Goal: Information Seeking & Learning: Learn about a topic

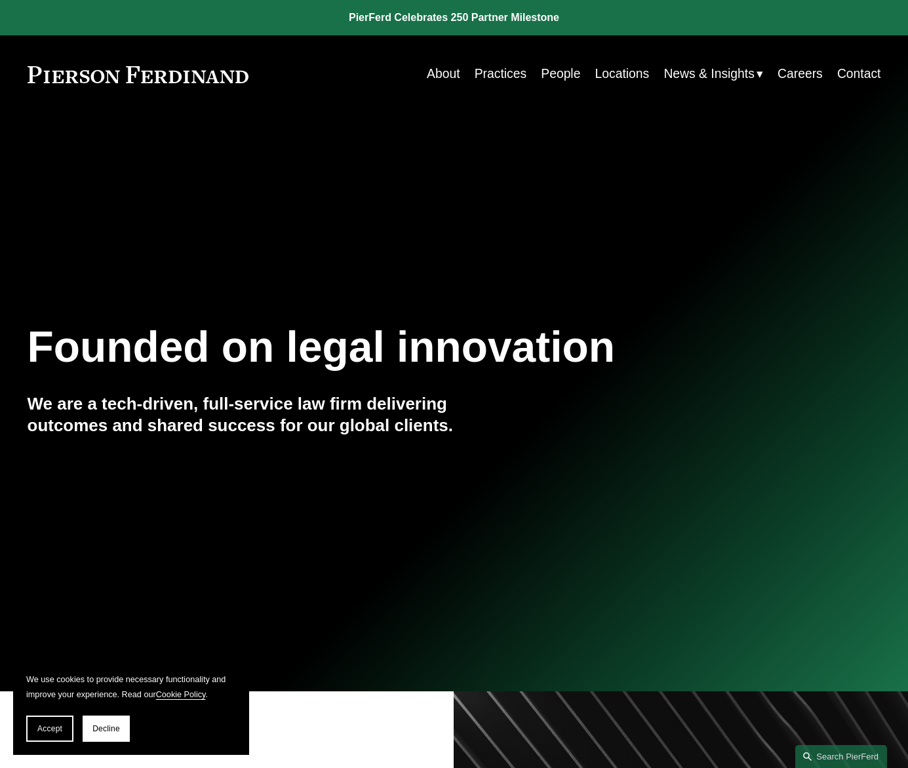
click at [612, 73] on link "Locations" at bounding box center [622, 75] width 54 height 26
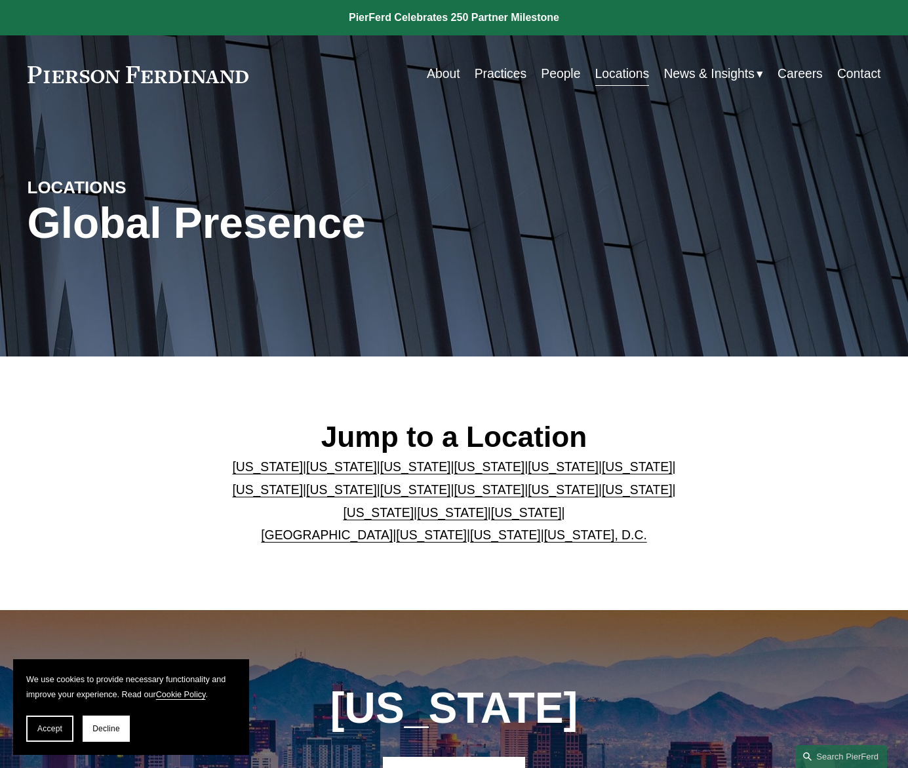
click at [498, 523] on p "Arizona | California | Colorado | Delaware | Florida | Georgia | Illinois | Mas…" at bounding box center [453, 501] width 497 height 91
click at [498, 520] on link "Texas" at bounding box center [526, 513] width 71 height 14
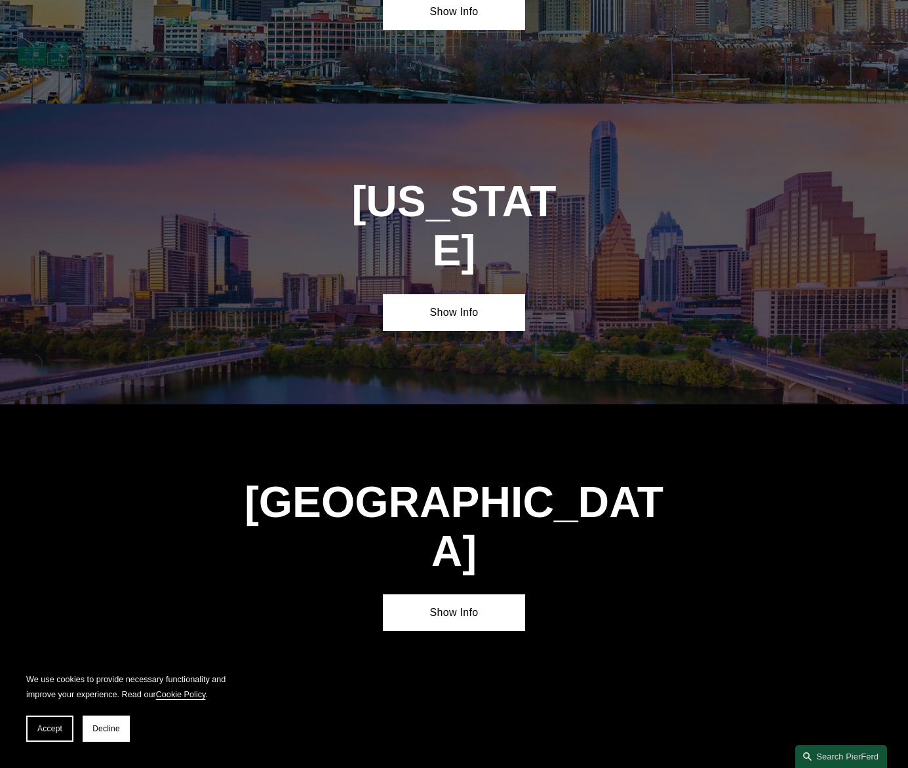
scroll to position [4245, 0]
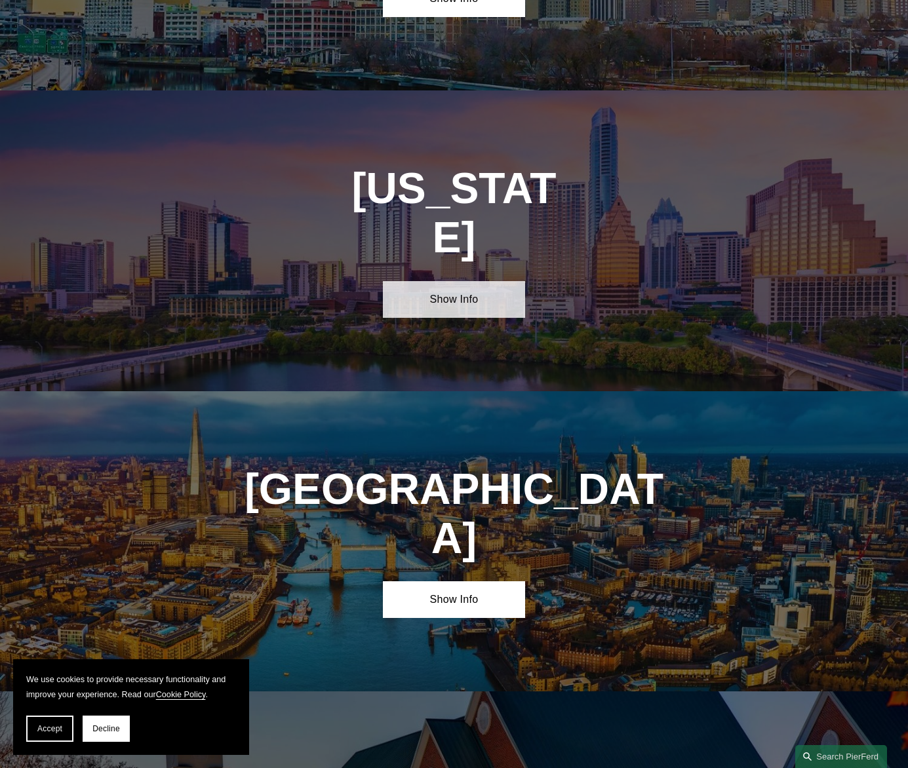
click at [472, 281] on link "Show Info" at bounding box center [454, 299] width 142 height 37
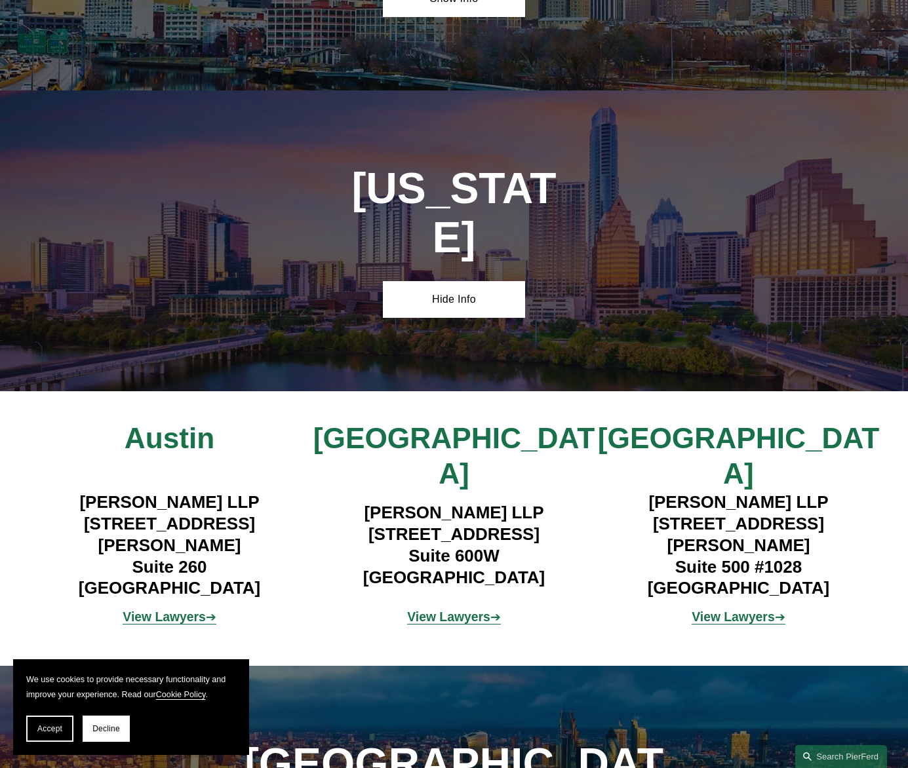
click at [737, 610] on strong "View Lawyers" at bounding box center [732, 617] width 83 height 14
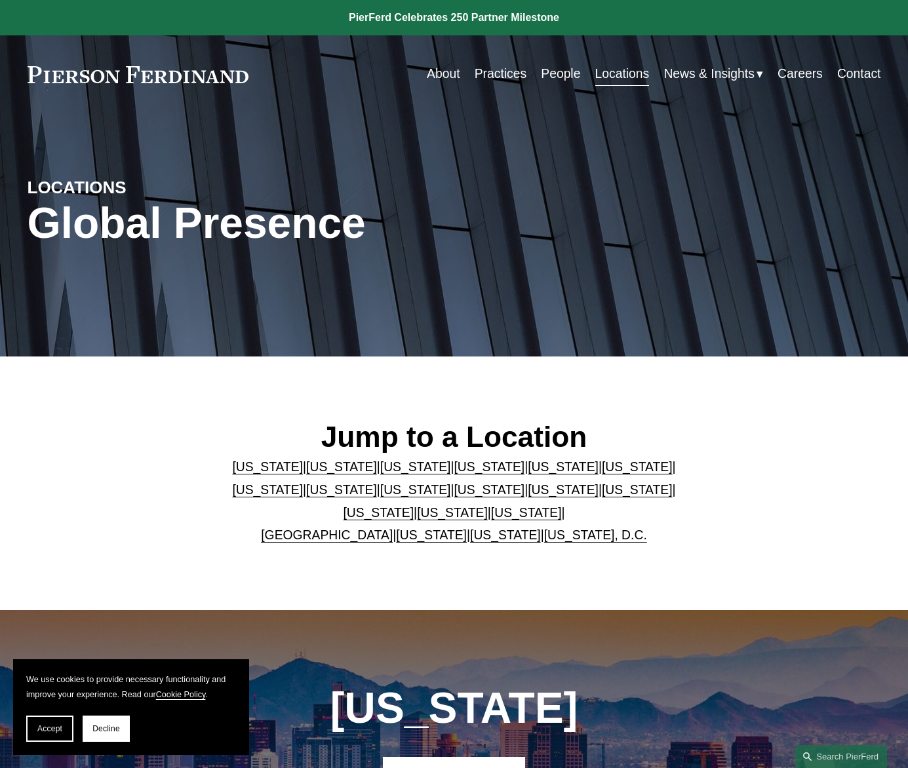
click at [545, 76] on link "People" at bounding box center [560, 75] width 39 height 26
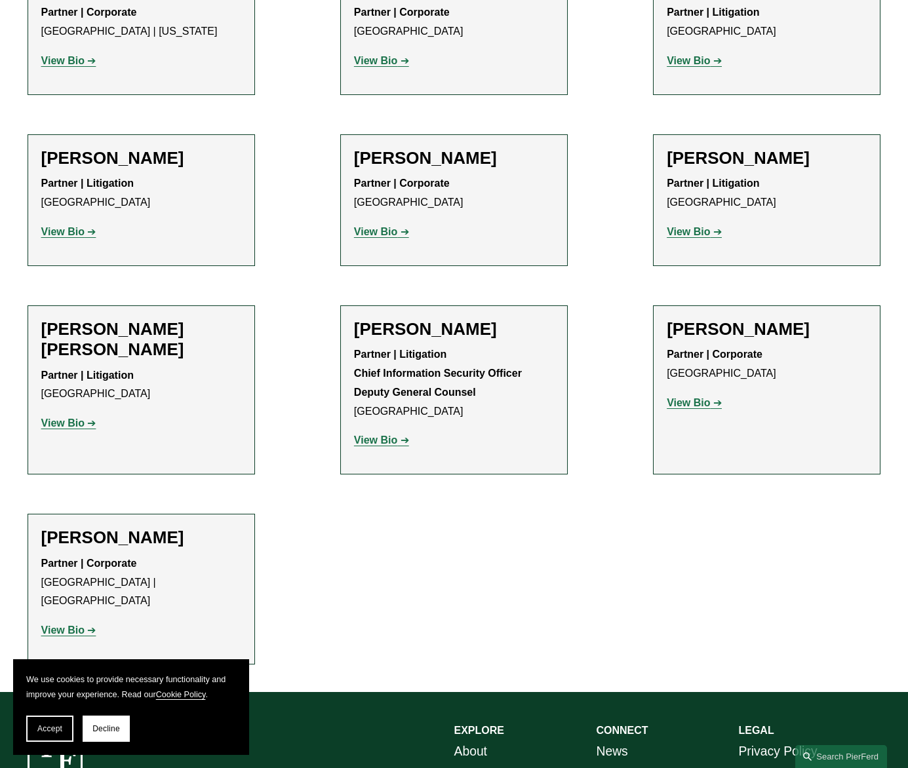
scroll to position [197, 0]
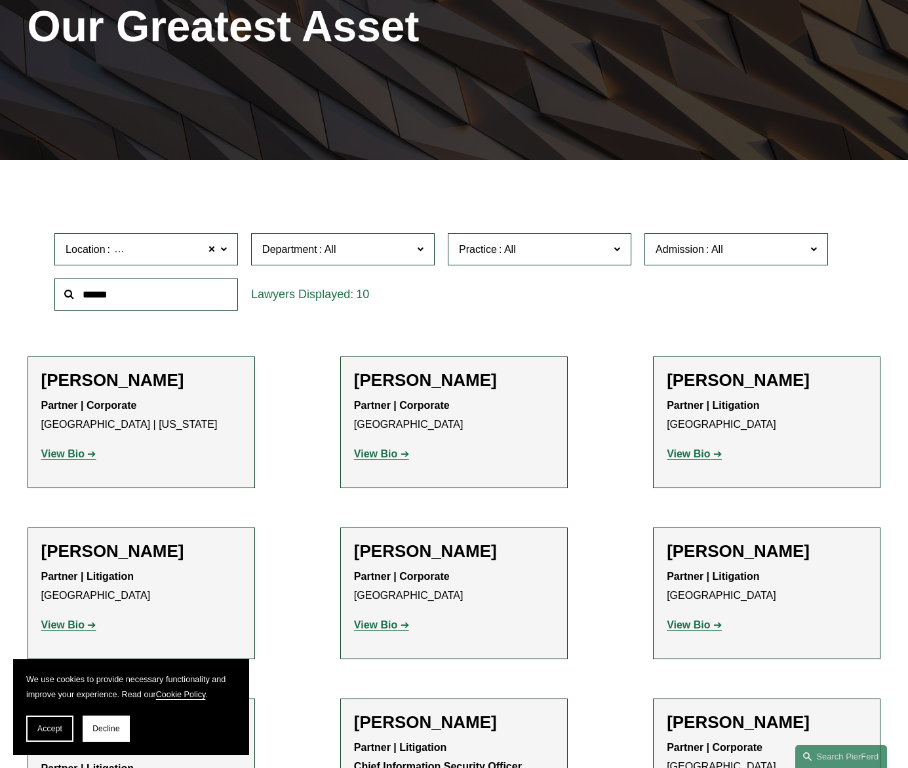
click at [223, 252] on span at bounding box center [223, 249] width 7 height 17
click at [0, 0] on link "Denver" at bounding box center [0, 0] width 0 height 0
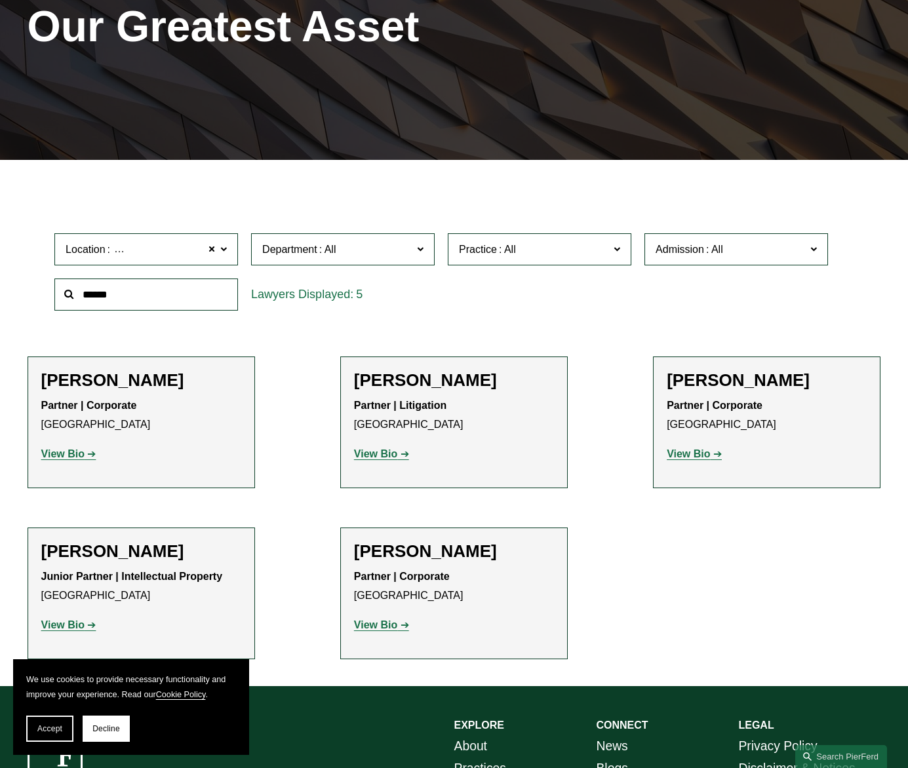
scroll to position [262, 0]
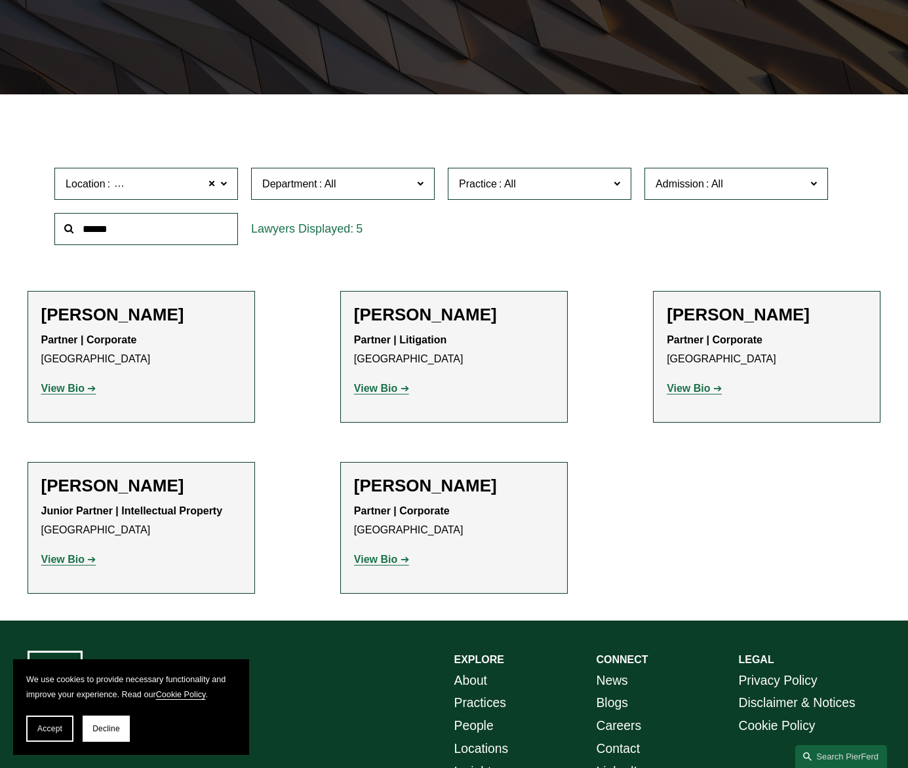
click at [381, 391] on strong "View Bio" at bounding box center [375, 388] width 43 height 11
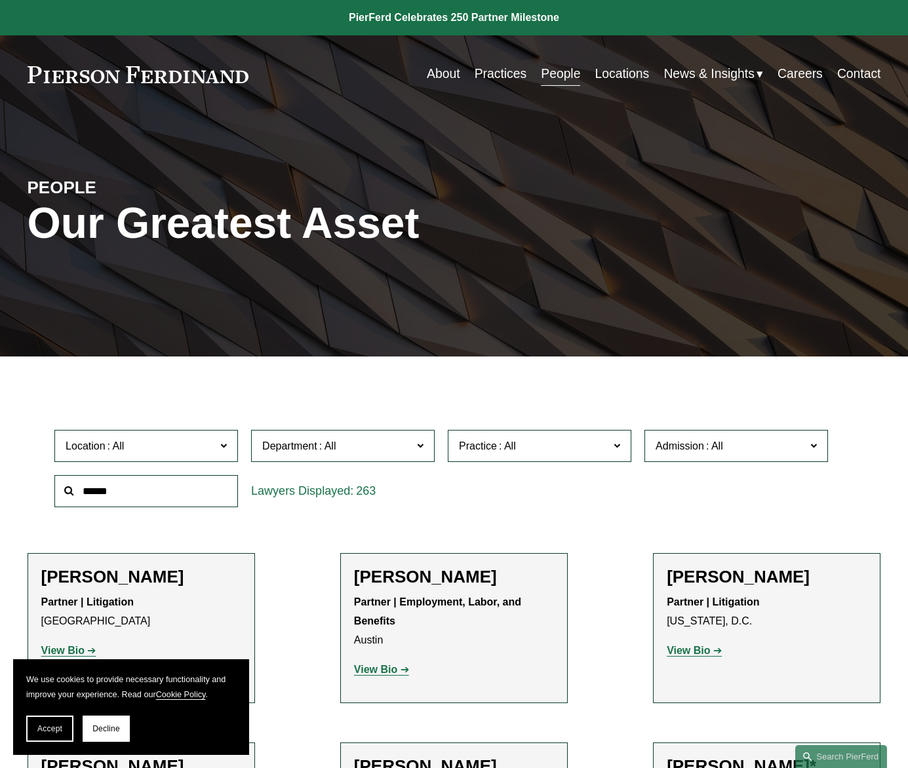
click at [150, 498] on input "text" at bounding box center [146, 491] width 184 height 32
type input "*******"
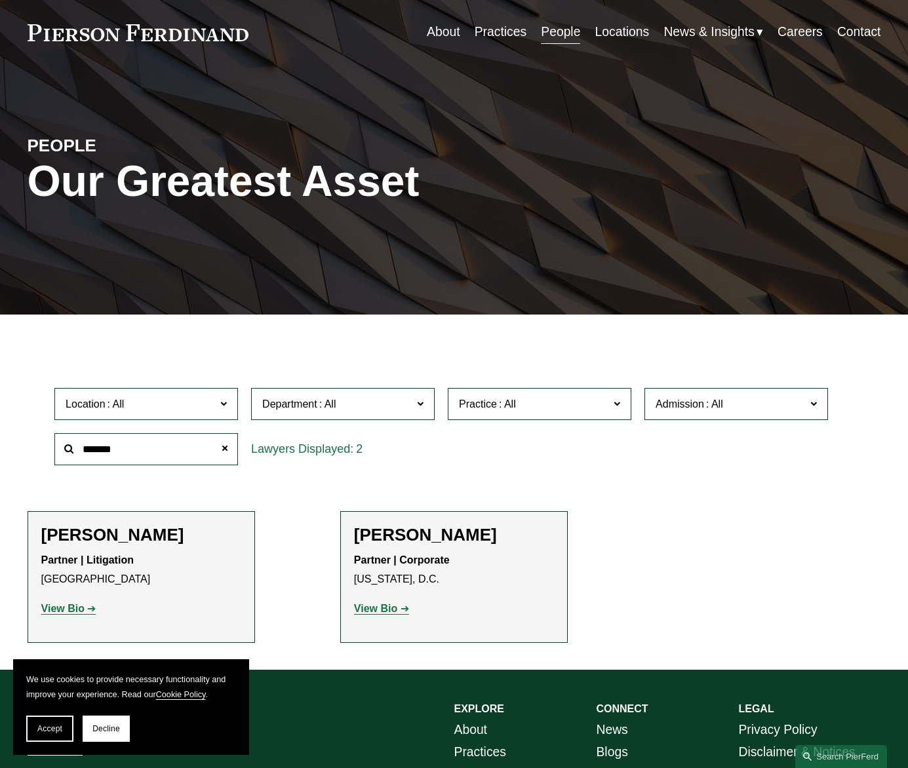
scroll to position [66, 0]
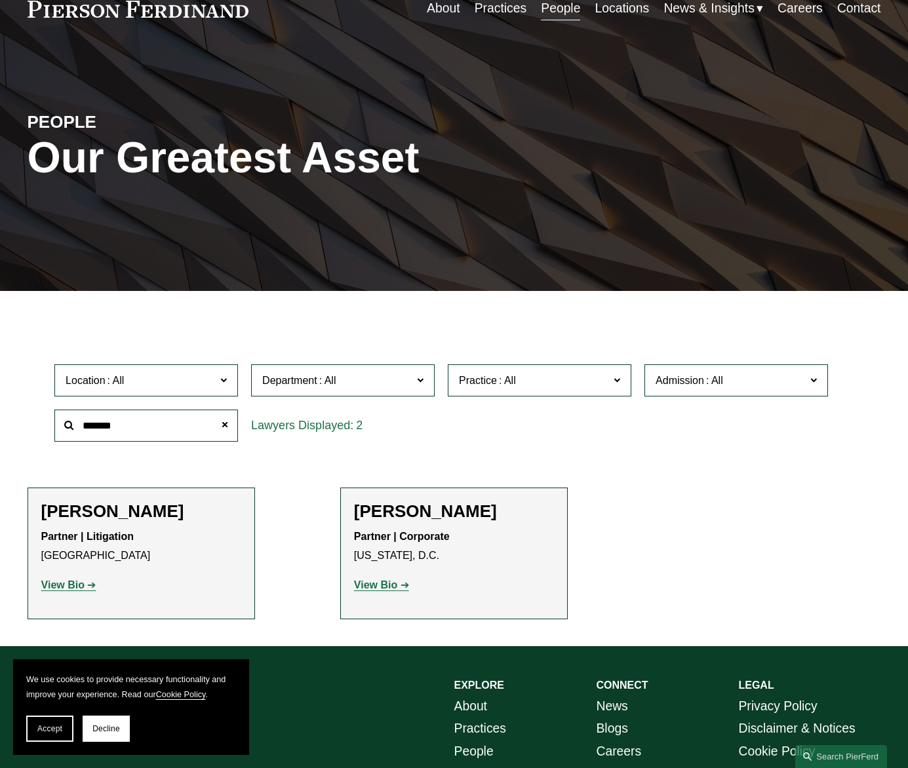
click at [392, 587] on strong "View Bio" at bounding box center [375, 584] width 43 height 11
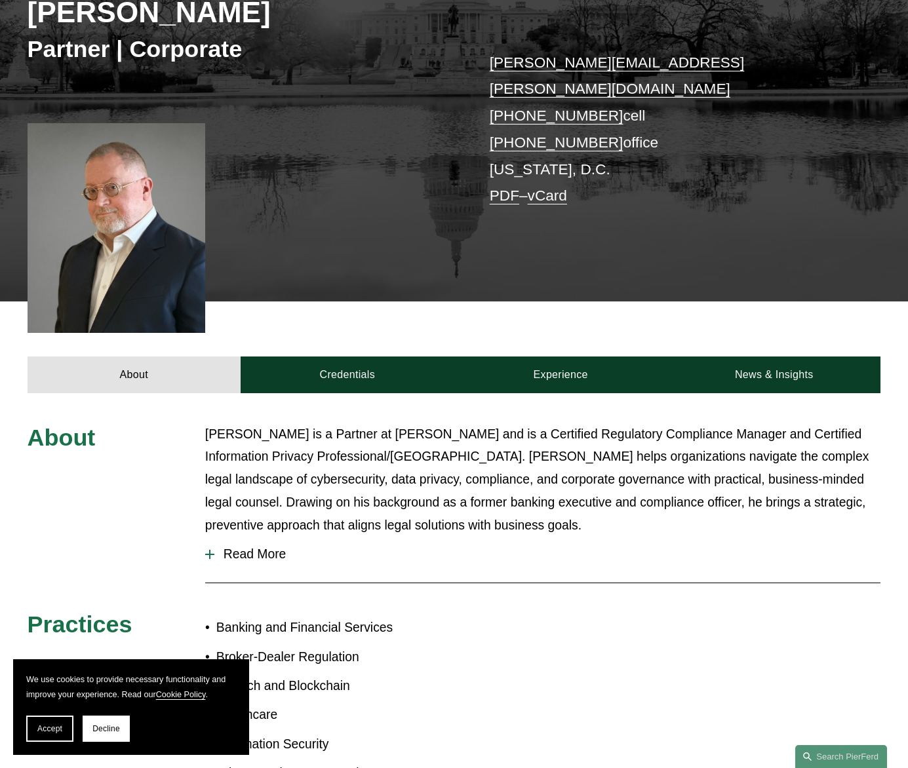
scroll to position [197, 0]
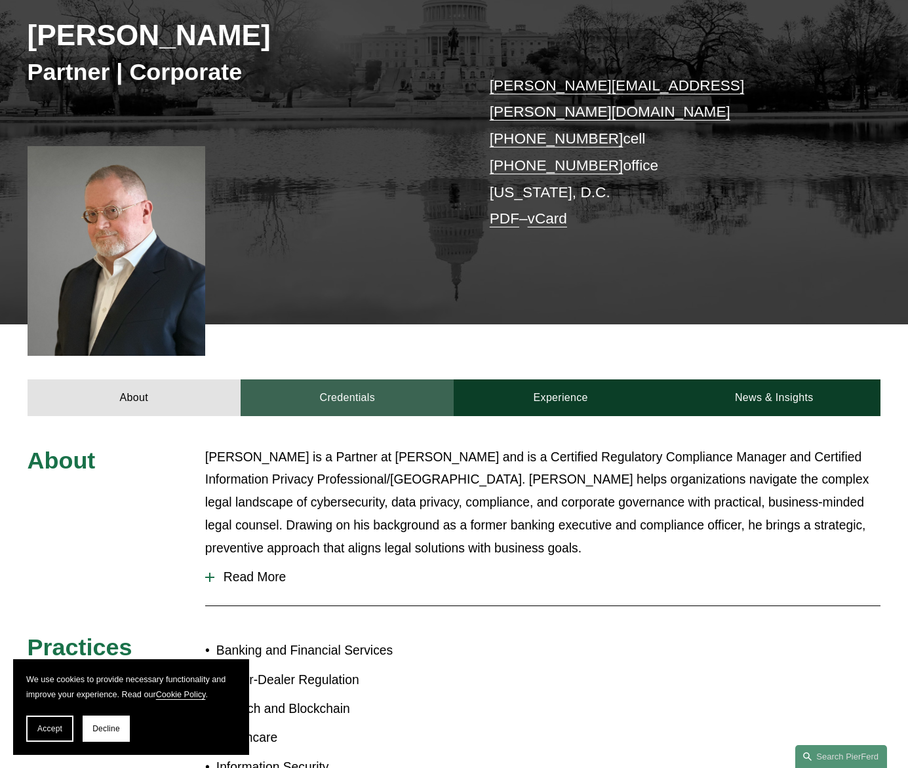
click at [362, 379] on link "Credentials" at bounding box center [347, 397] width 213 height 37
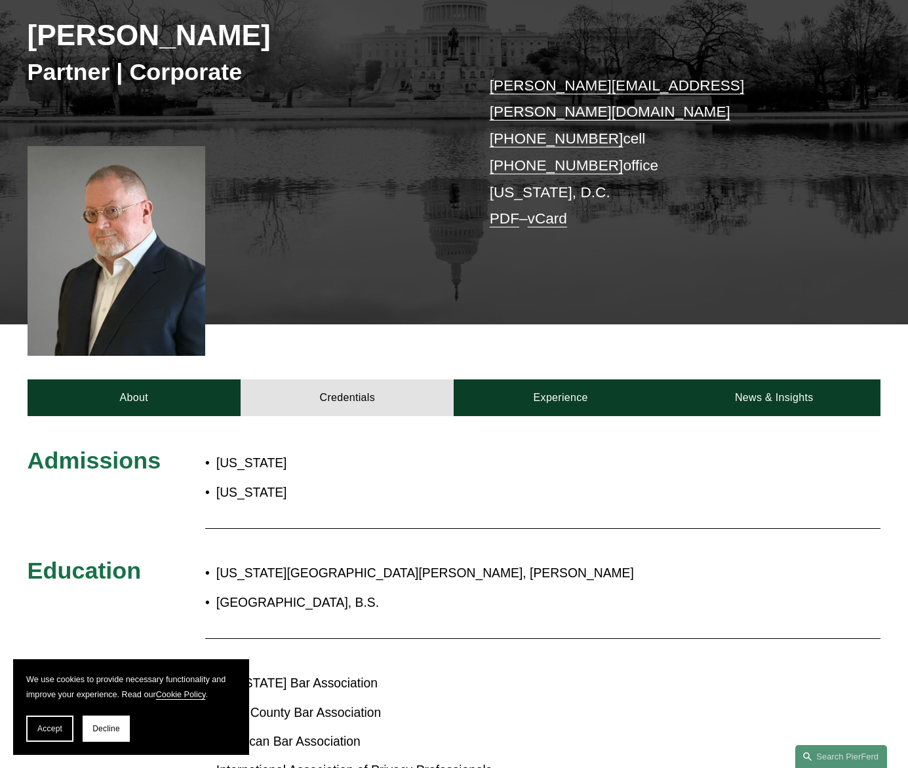
scroll to position [262, 0]
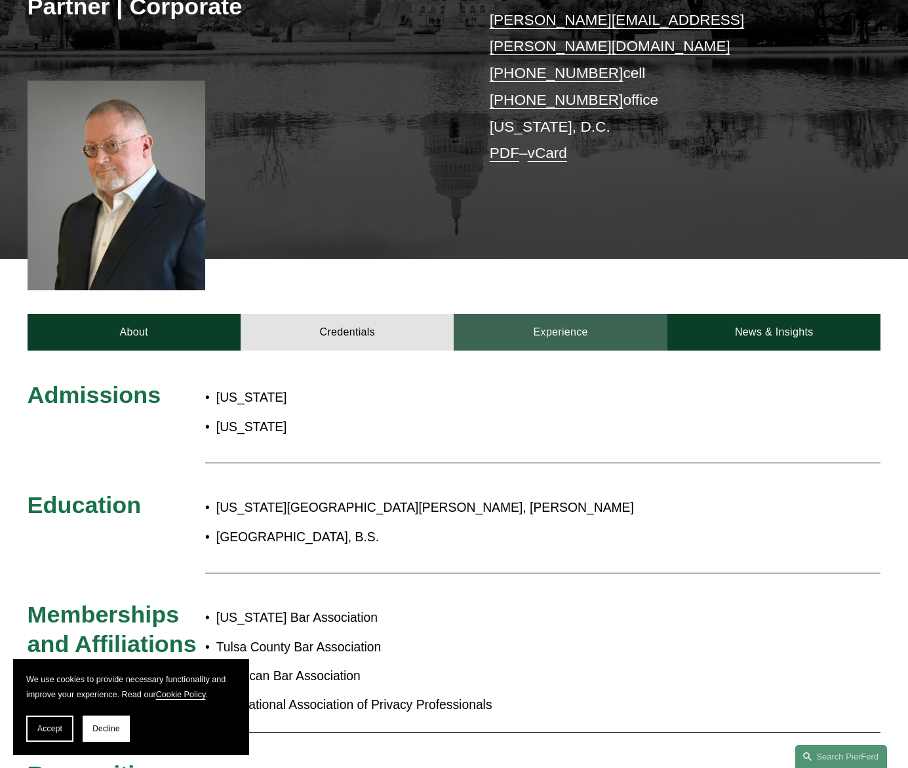
click at [554, 314] on link "Experience" at bounding box center [560, 332] width 213 height 37
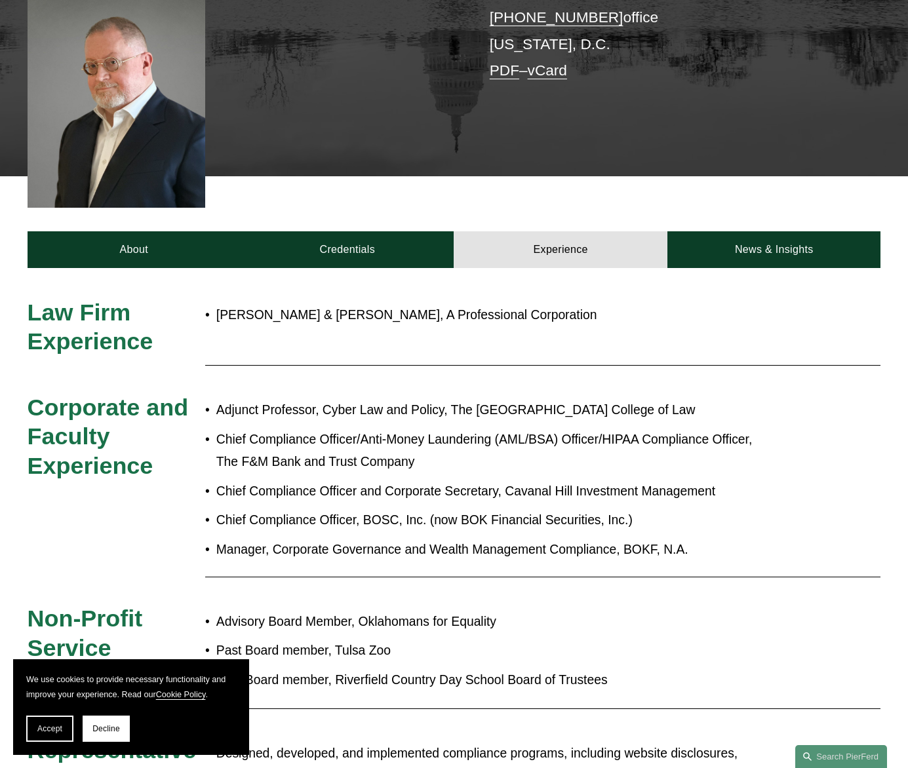
scroll to position [197, 0]
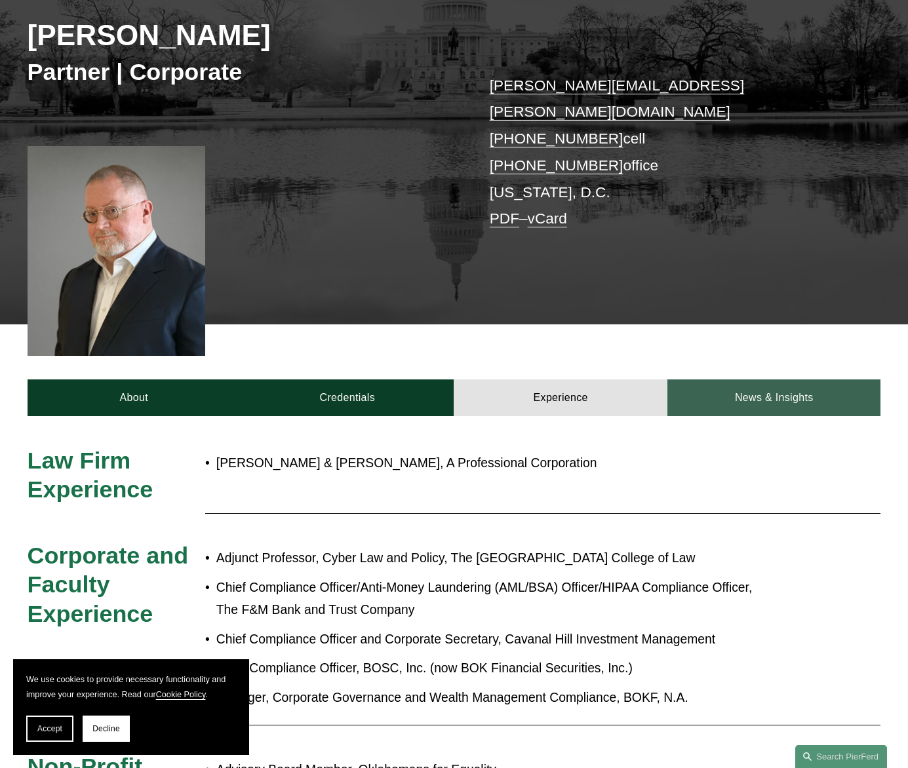
click at [784, 379] on link "News & Insights" at bounding box center [773, 397] width 213 height 37
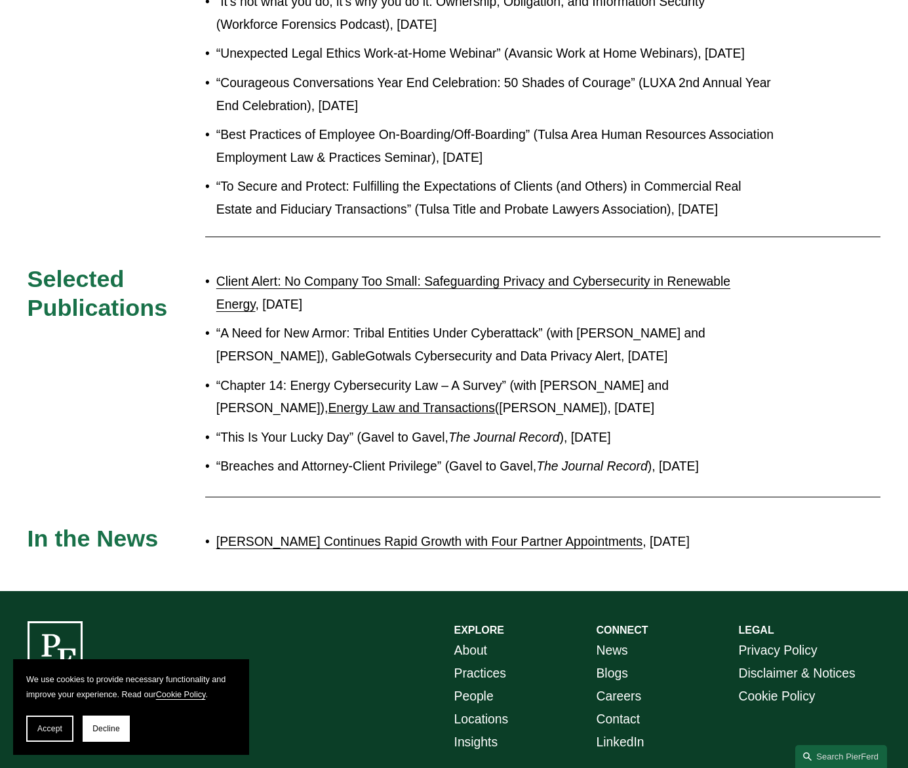
scroll to position [1311, 0]
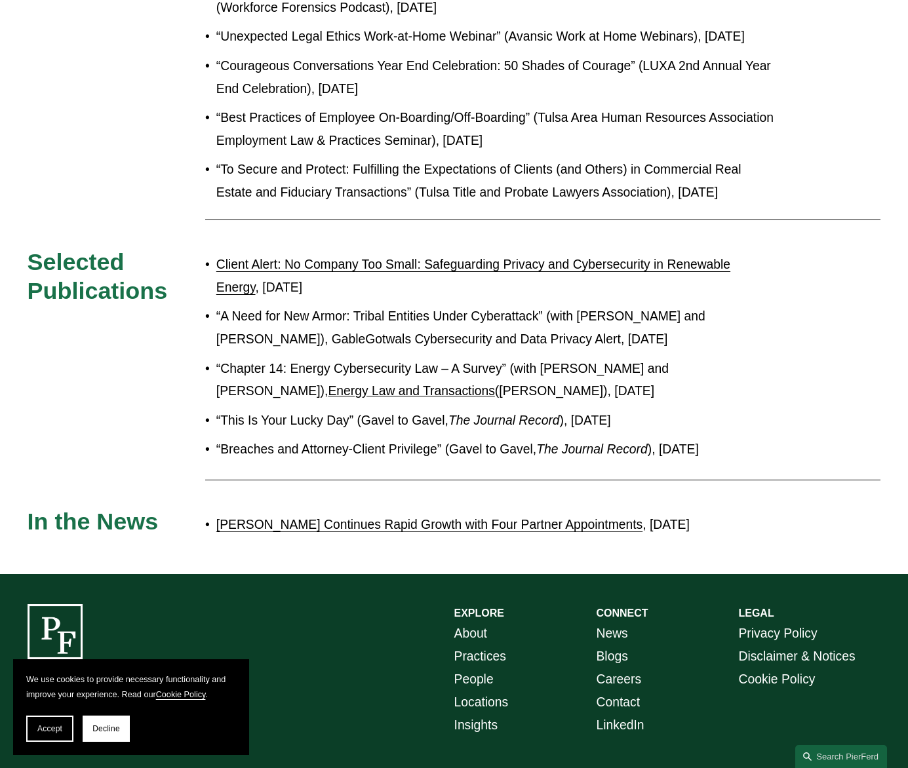
click at [528, 532] on link "Pierson Ferdinand Continues Rapid Growth with Four Partner Appointments" at bounding box center [429, 525] width 426 height 14
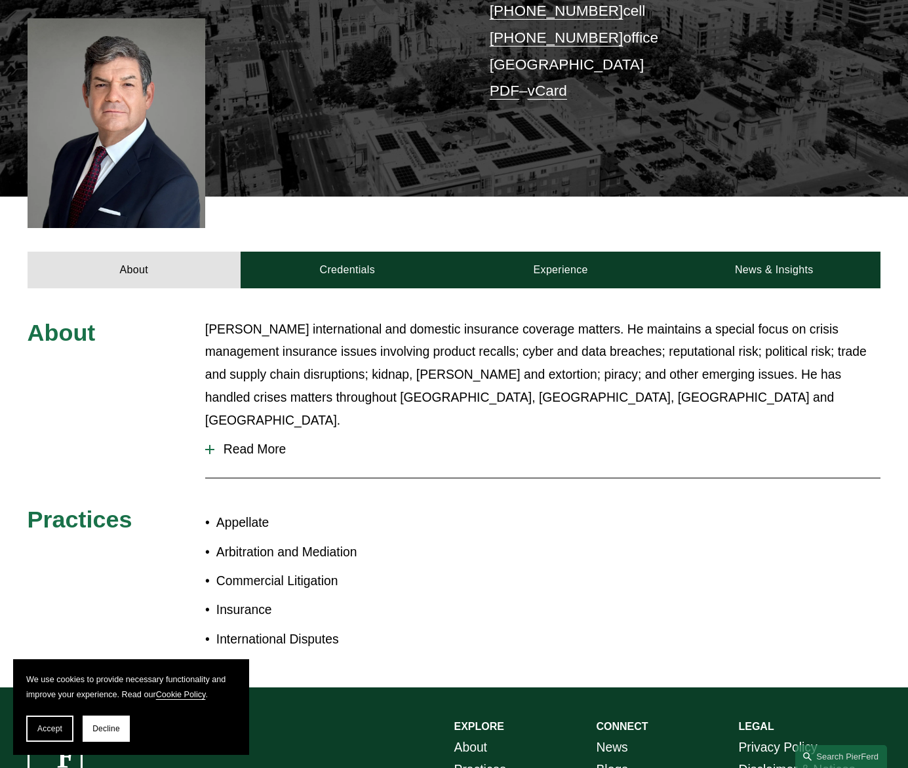
scroll to position [328, 0]
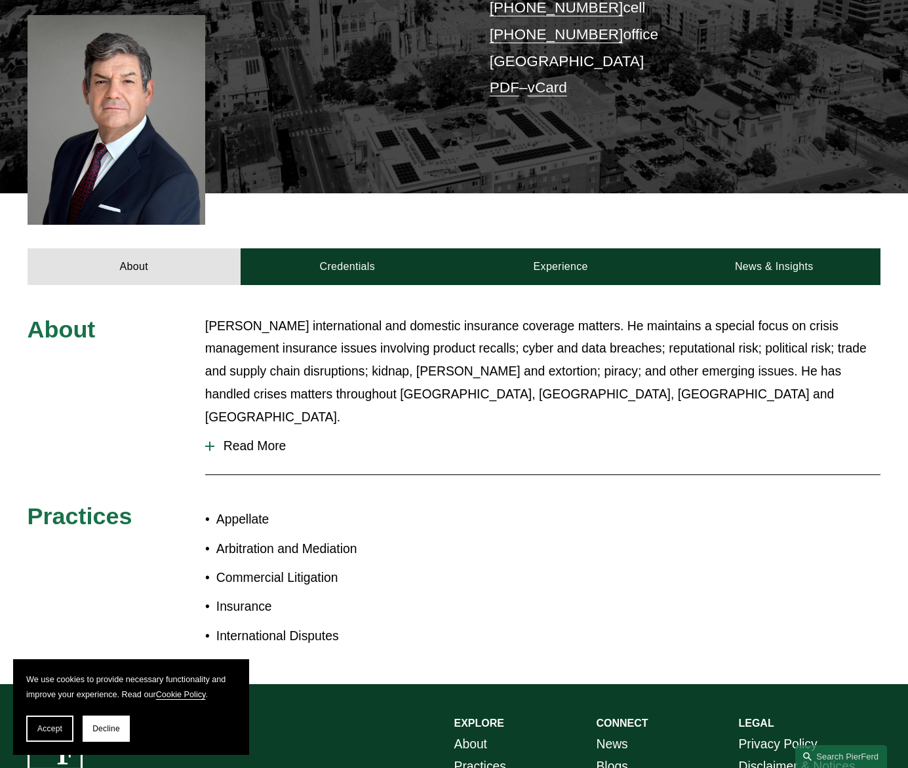
click at [255, 439] on span "Read More" at bounding box center [547, 446] width 667 height 14
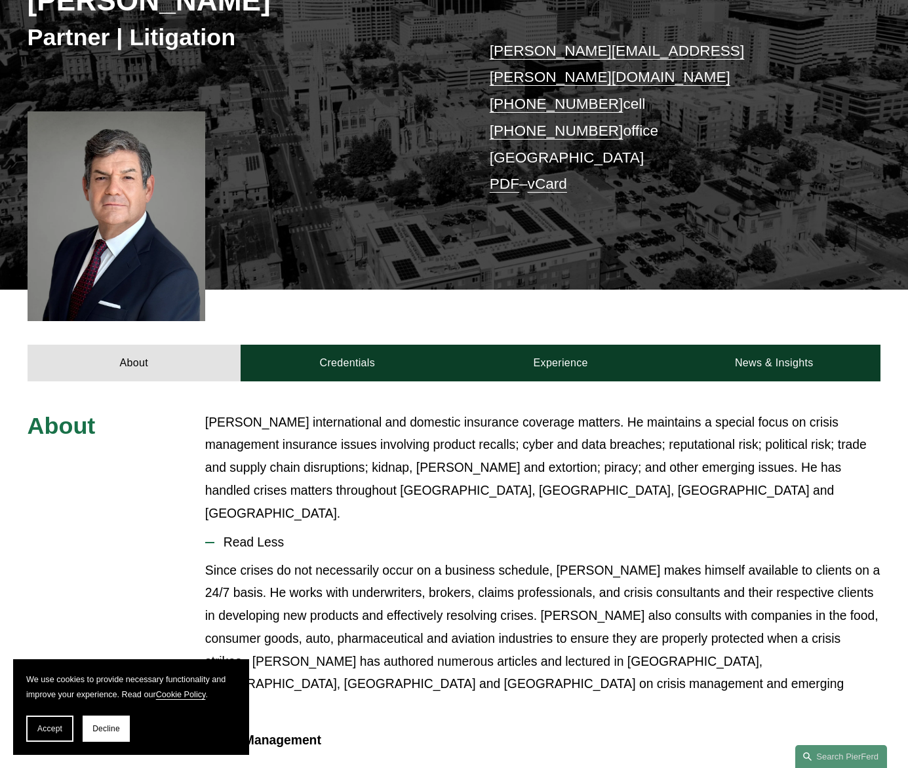
scroll to position [0, 0]
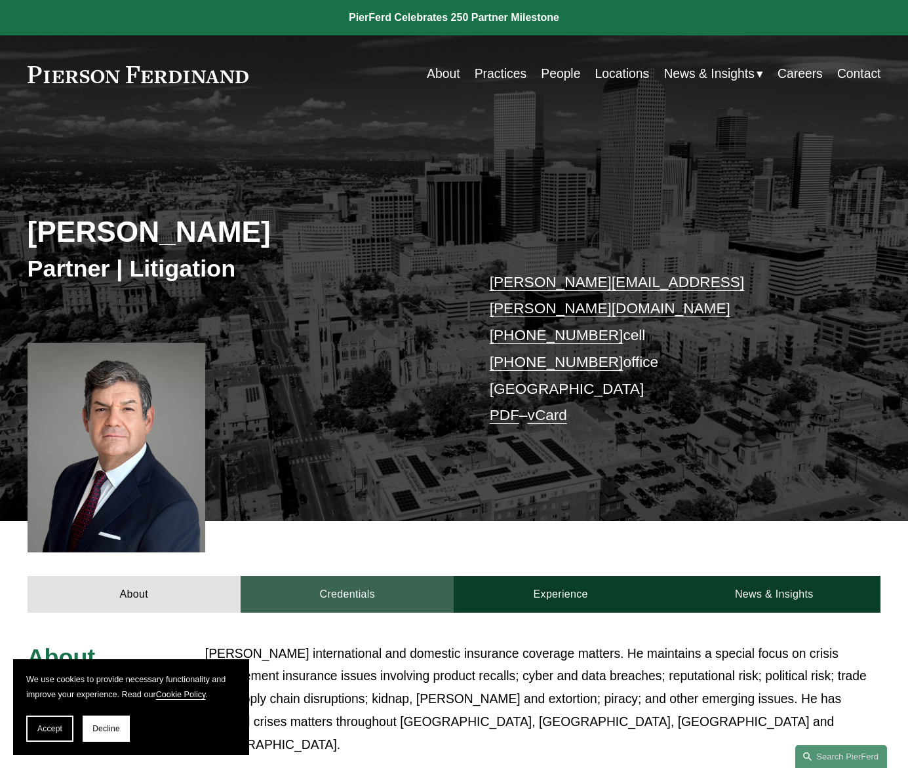
click at [334, 576] on link "Credentials" at bounding box center [347, 594] width 213 height 37
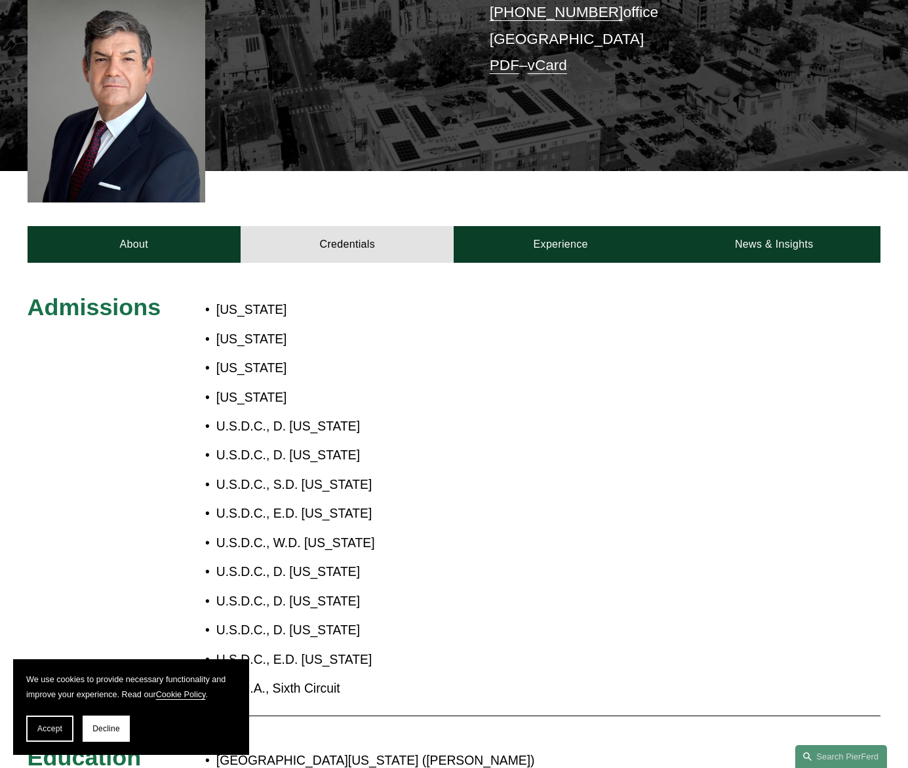
scroll to position [131, 0]
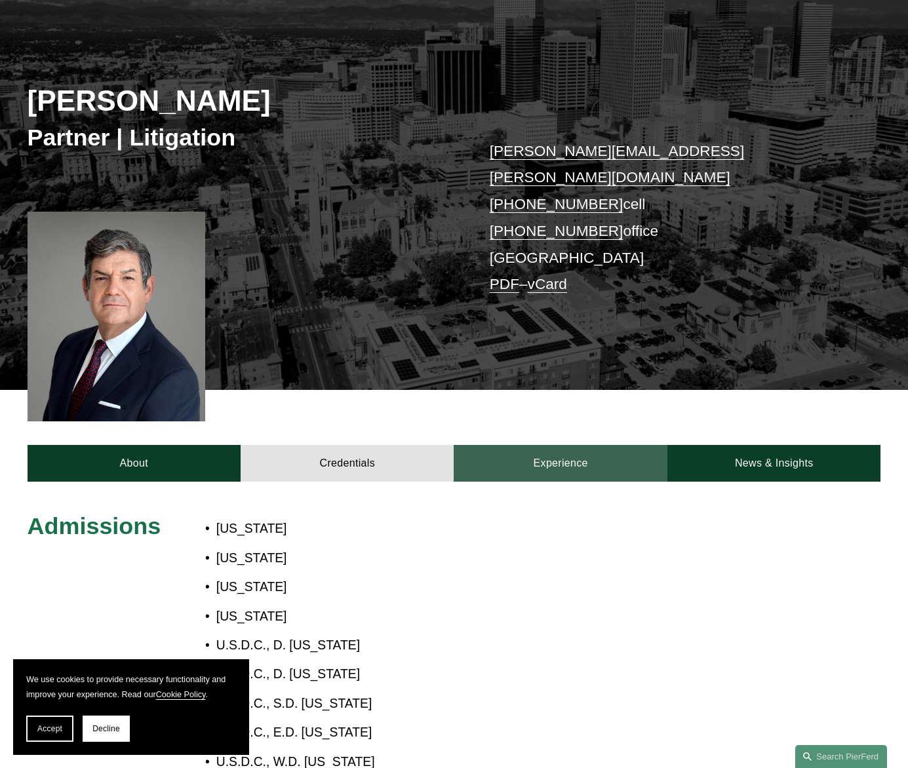
click at [549, 445] on link "Experience" at bounding box center [560, 463] width 213 height 37
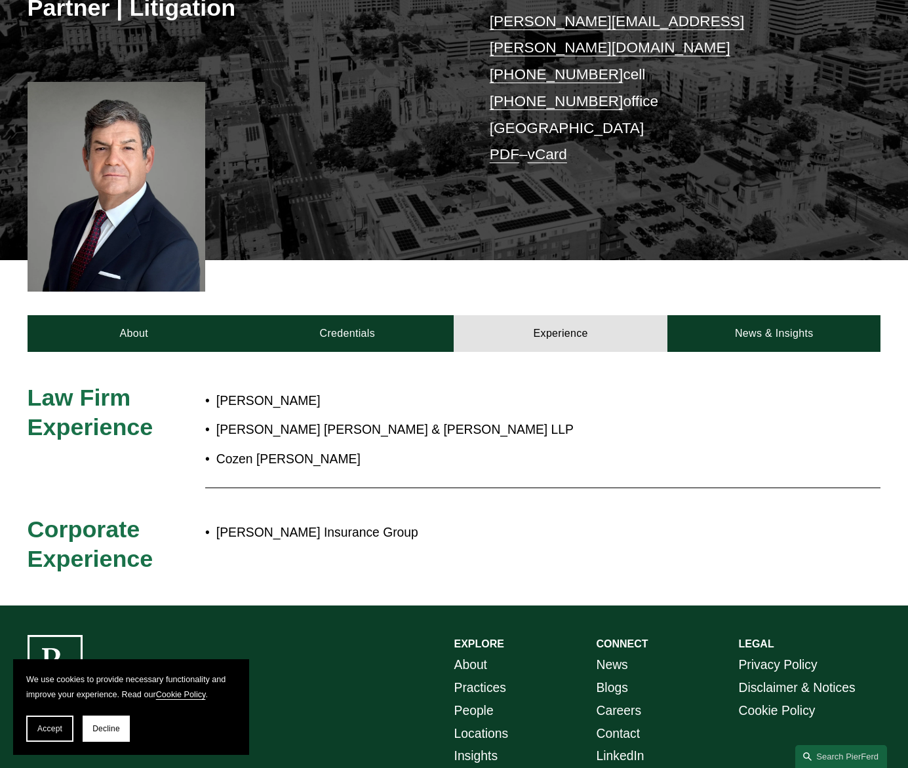
scroll to position [262, 0]
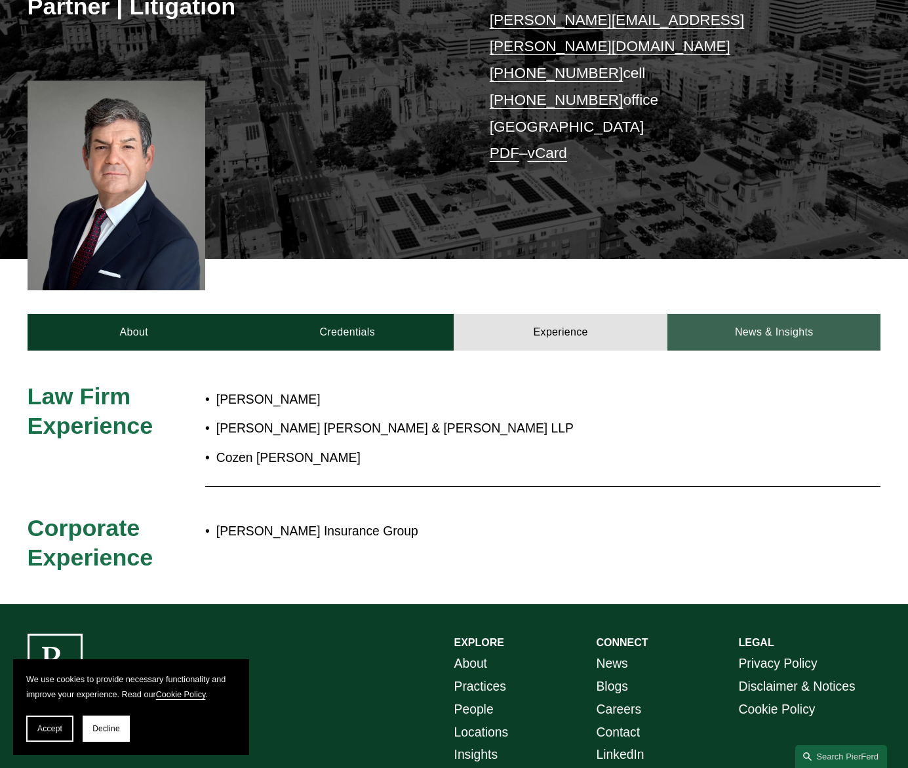
click at [782, 317] on link "News & Insights" at bounding box center [773, 332] width 213 height 37
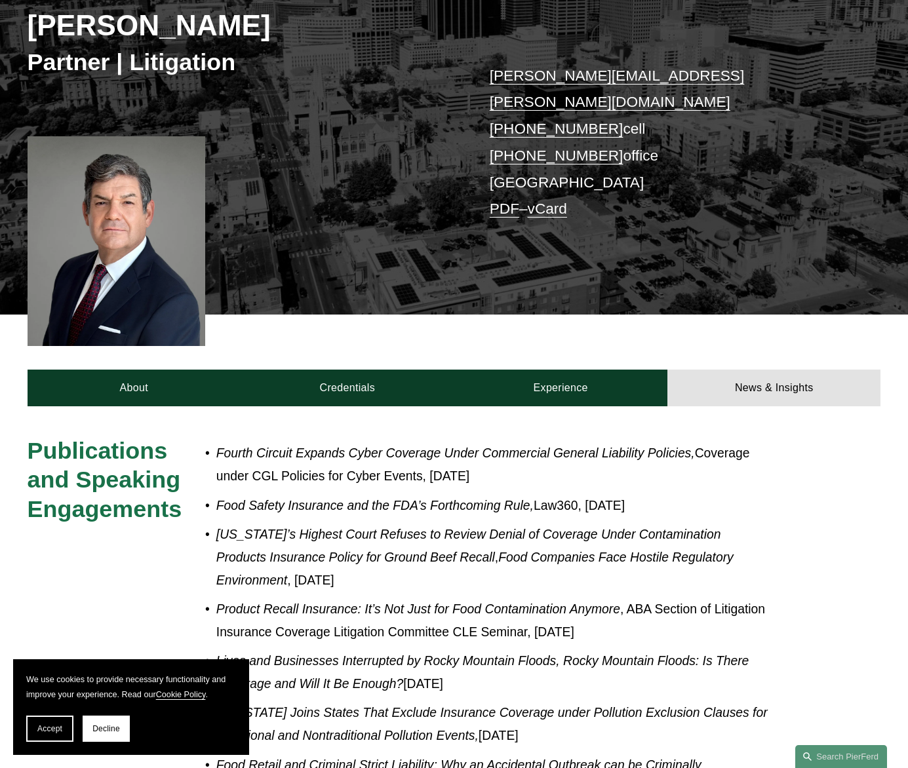
scroll to position [0, 0]
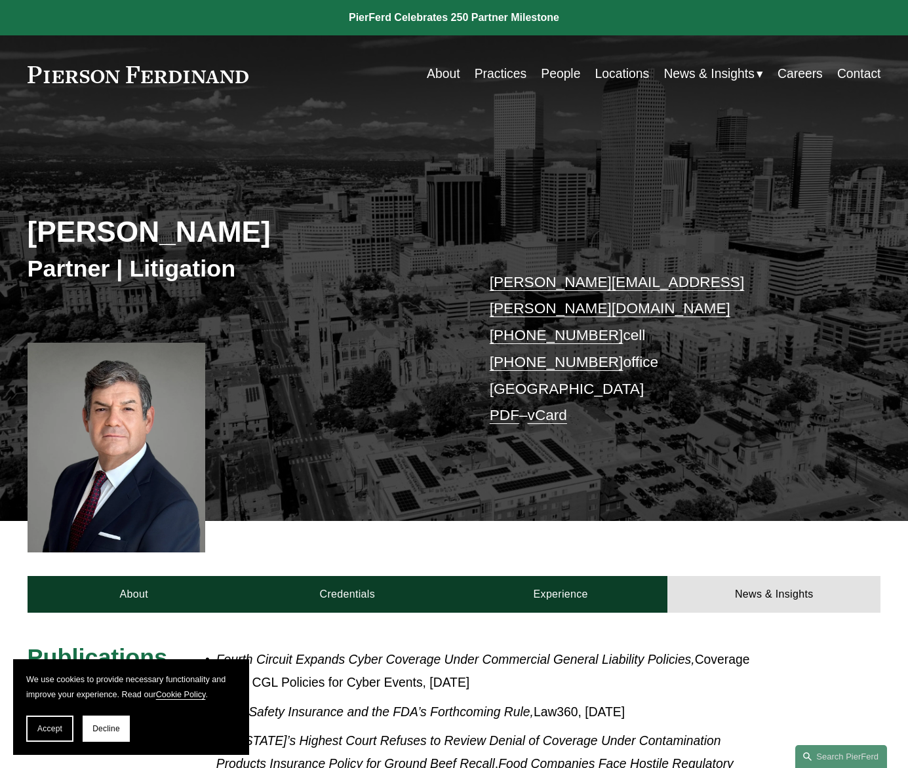
click at [437, 76] on link "About" at bounding box center [443, 75] width 33 height 26
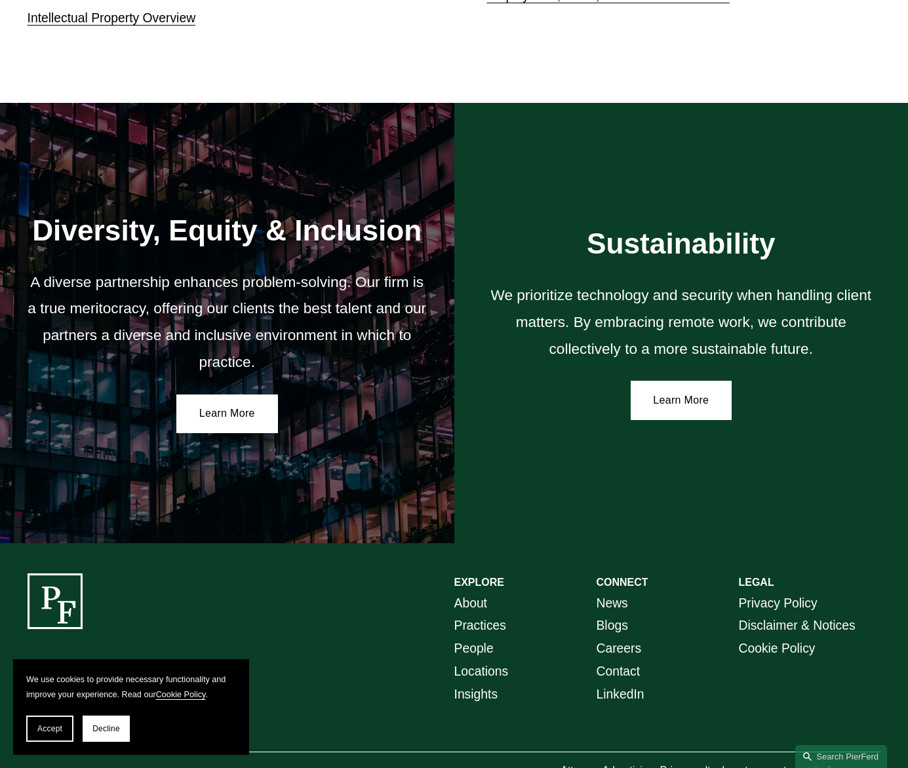
scroll to position [2032, 0]
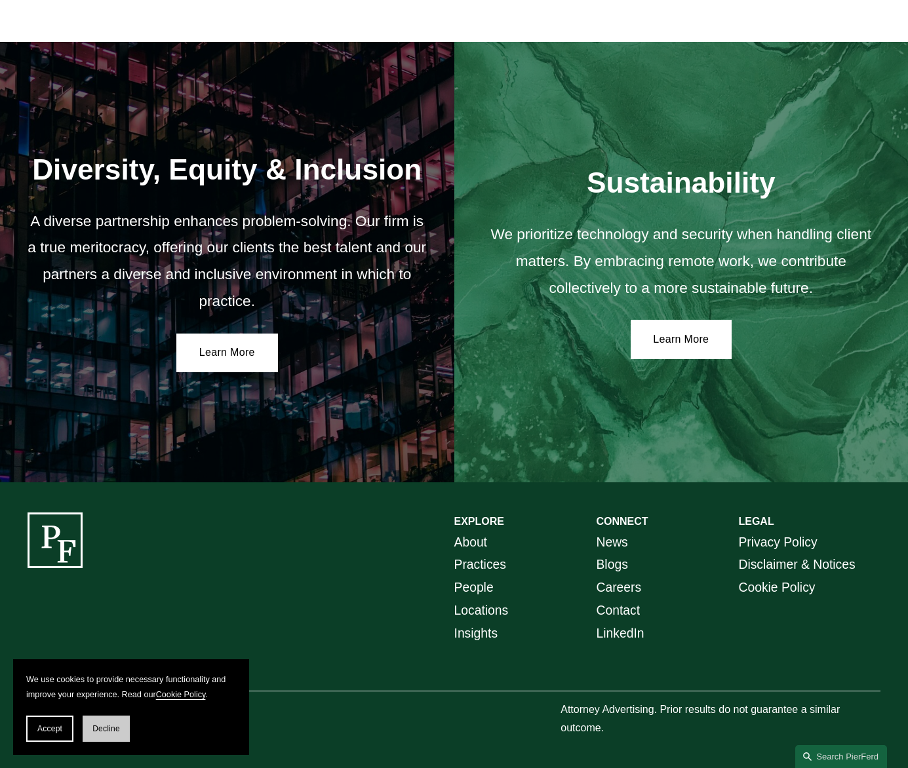
click at [100, 729] on span "Decline" at bounding box center [106, 728] width 28 height 9
